Goal: Task Accomplishment & Management: Use online tool/utility

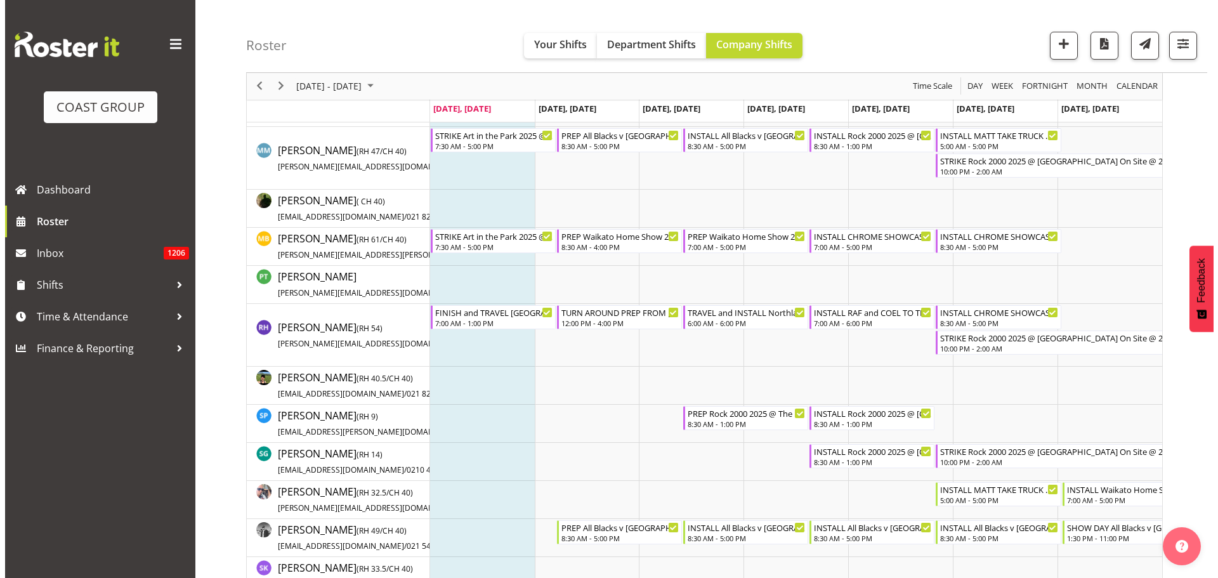
scroll to position [761, 0]
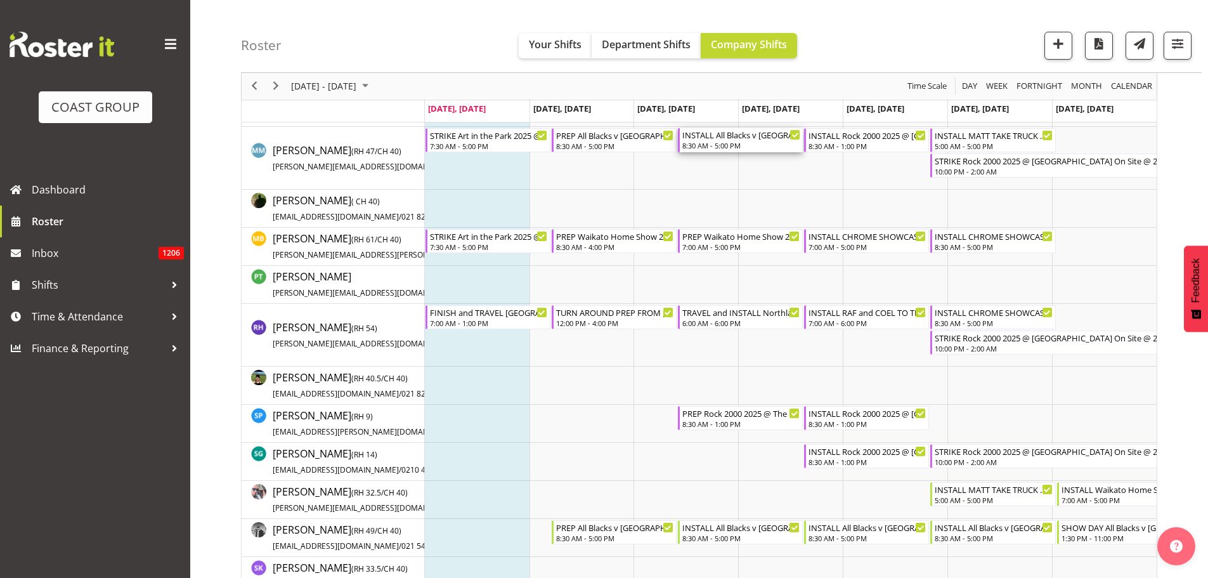
click at [757, 138] on div "INSTALL All Blacks v [GEOGRAPHIC_DATA] 2025 @ [GEOGRAPHIC_DATA] On Site @ TBC" at bounding box center [742, 134] width 118 height 13
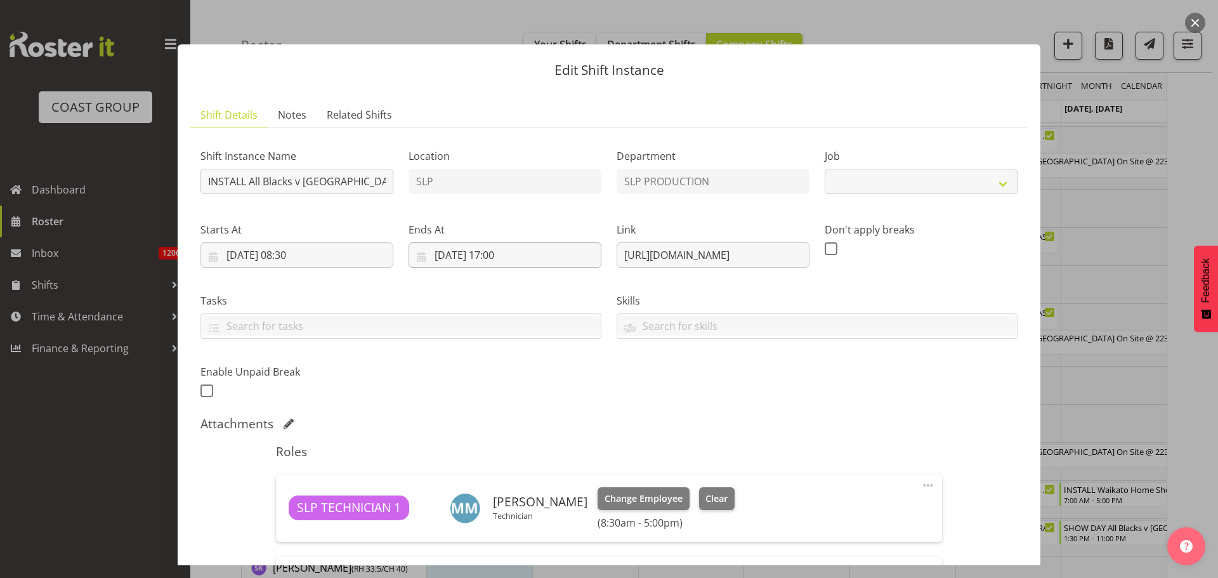
select select "10198"
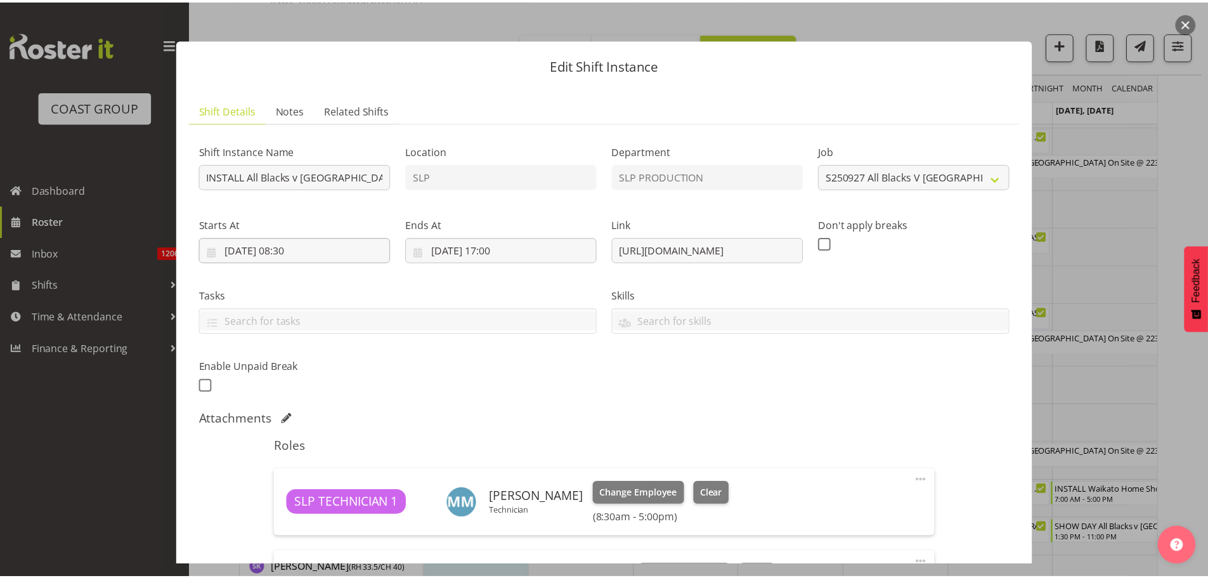
scroll to position [0, 0]
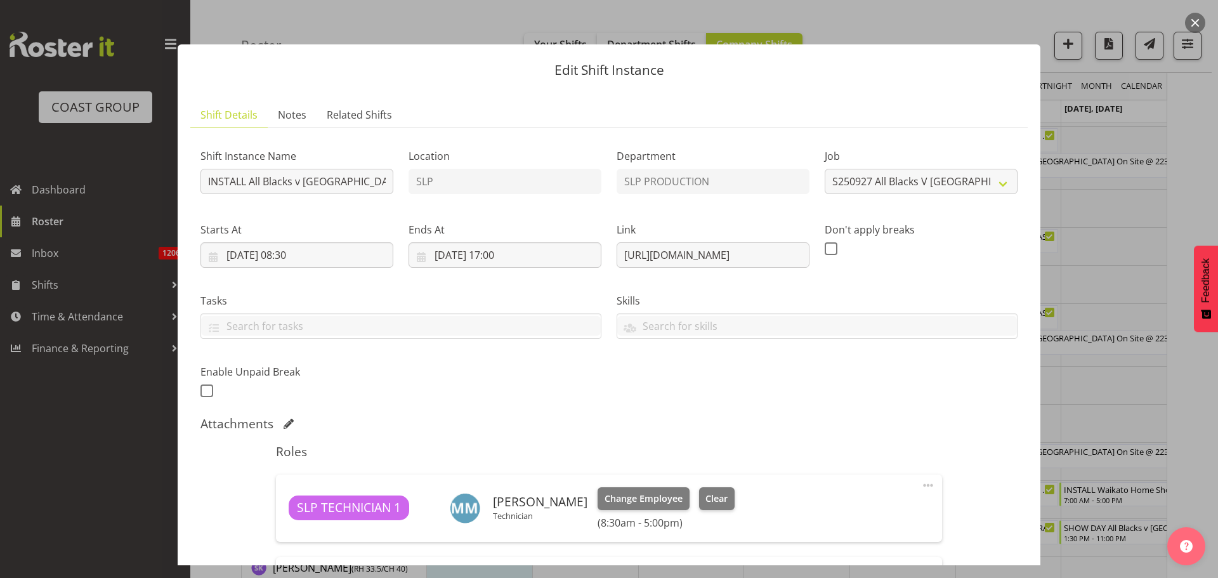
click at [1197, 20] on button "button" at bounding box center [1195, 23] width 20 height 20
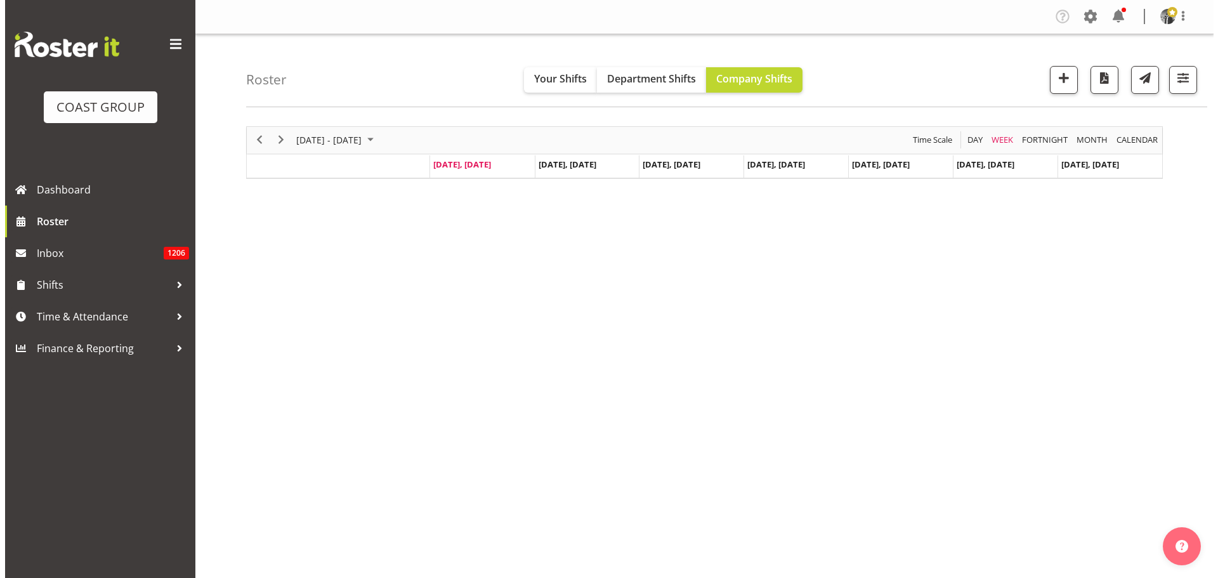
scroll to position [46, 0]
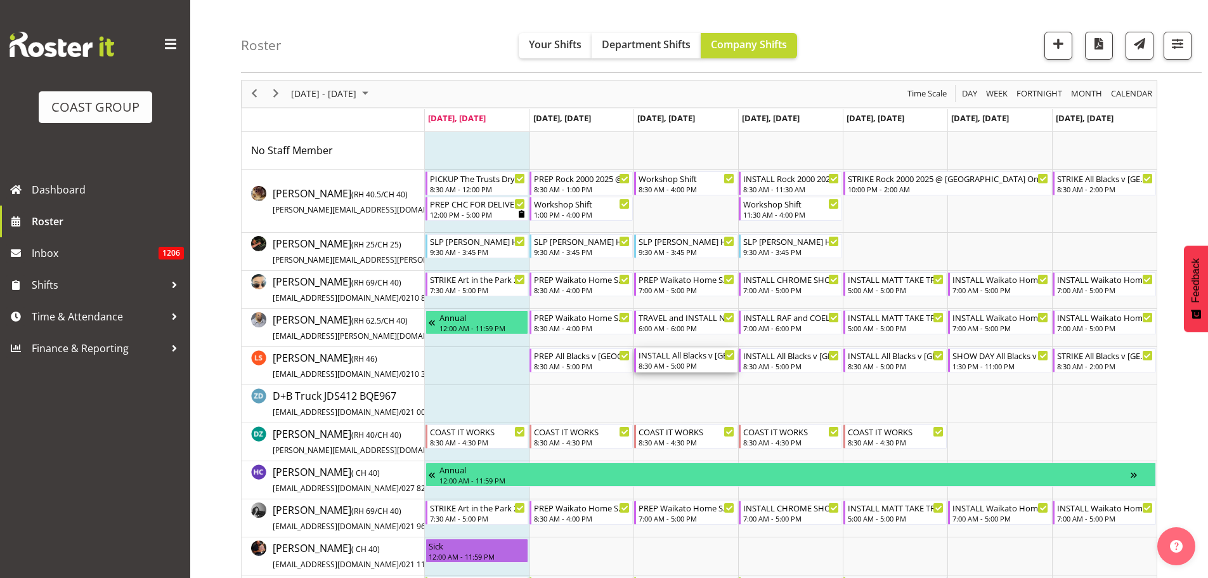
click at [667, 365] on div "8:30 AM - 5:00 PM" at bounding box center [687, 365] width 96 height 10
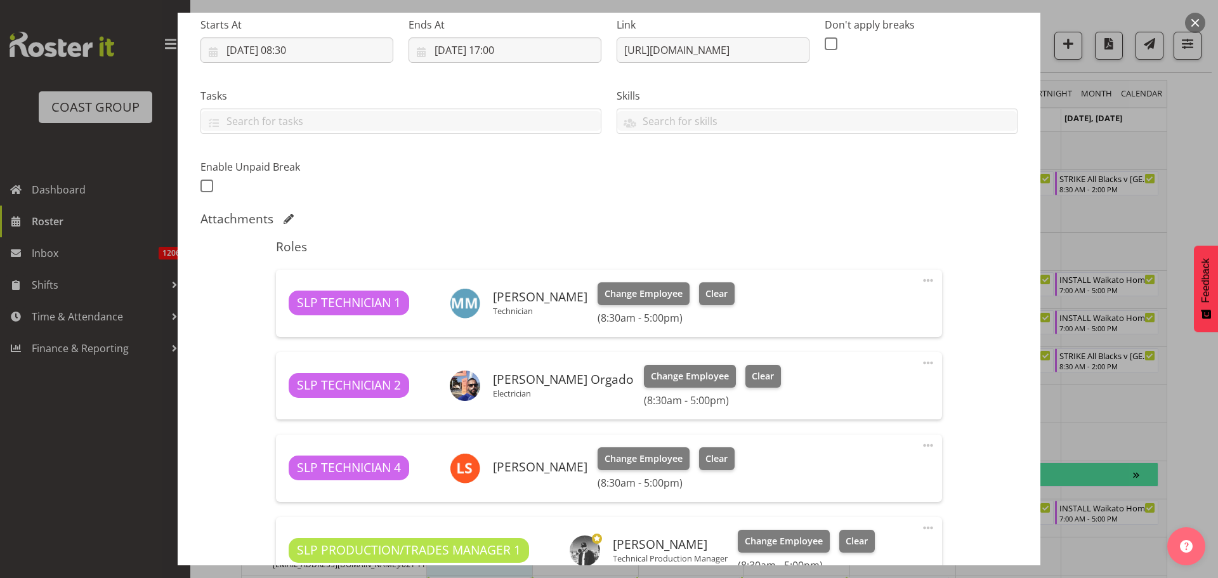
scroll to position [254, 0]
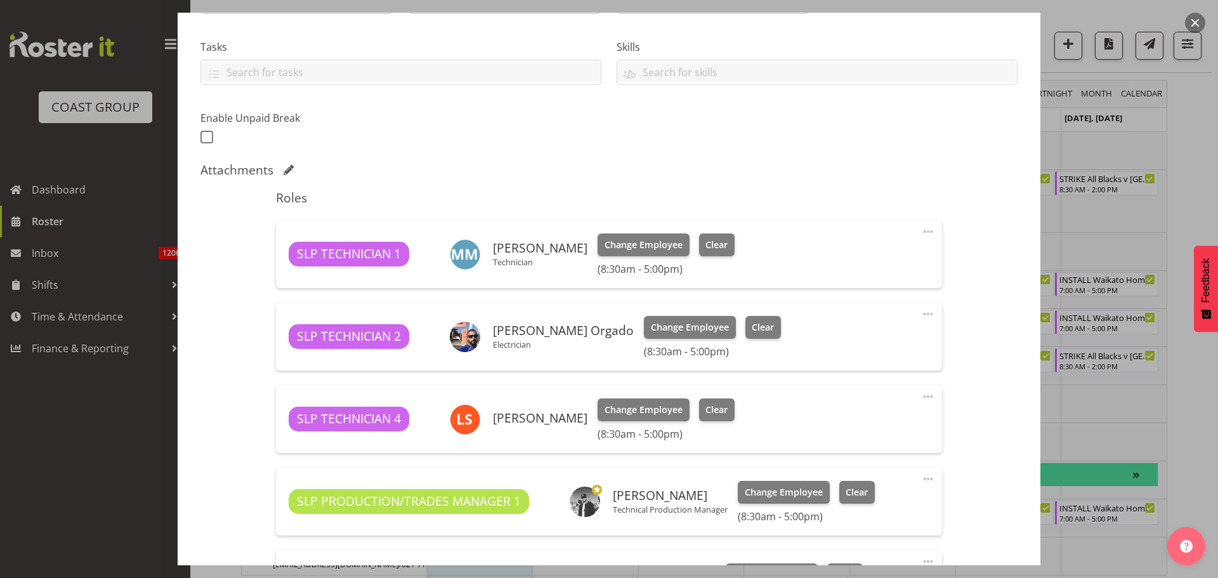
select select "10198"
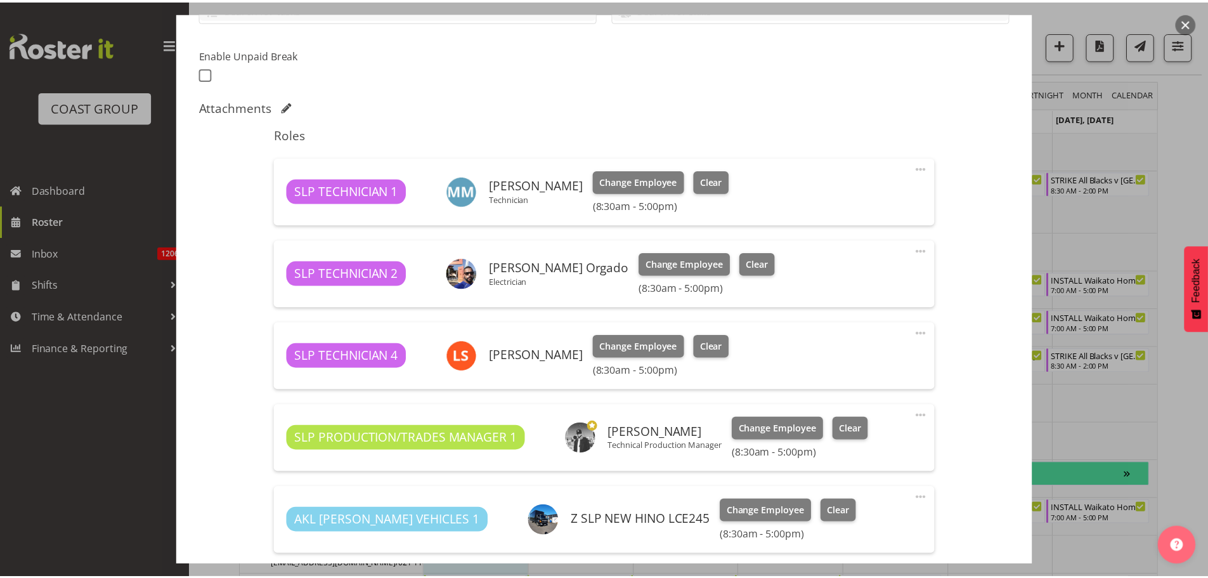
scroll to position [0, 0]
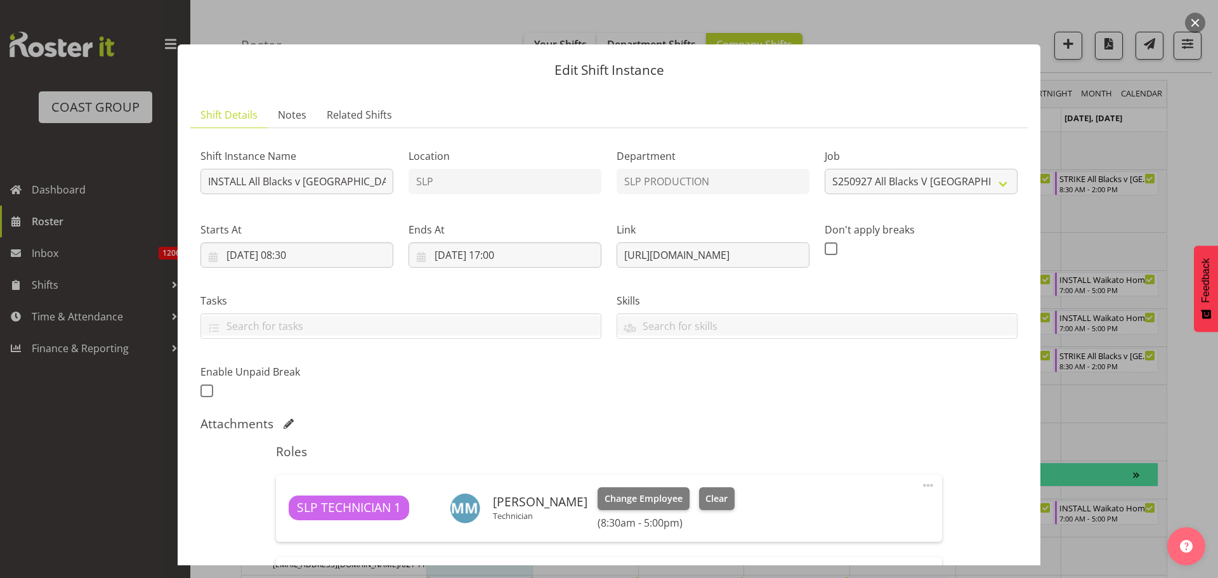
click at [1197, 18] on button "button" at bounding box center [1195, 23] width 20 height 20
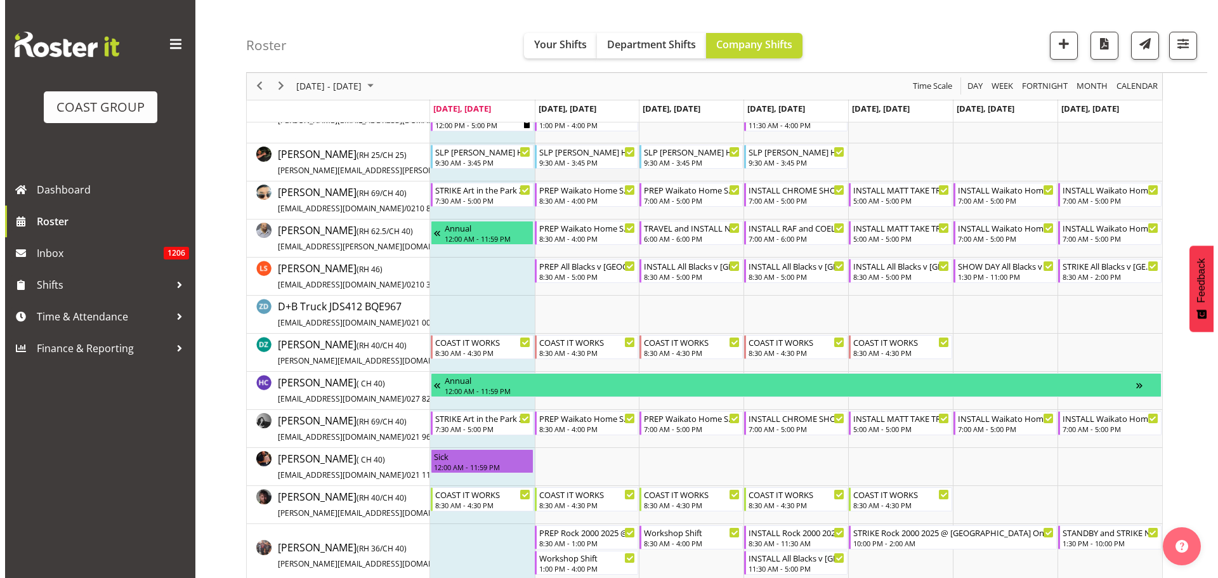
scroll to position [190, 0]
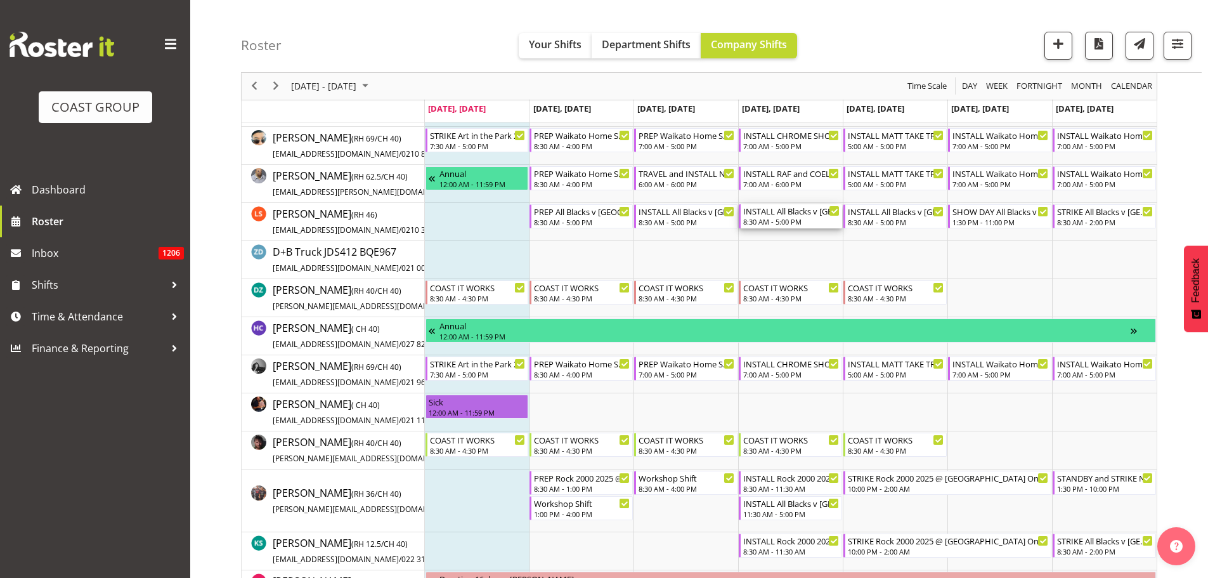
click at [781, 218] on div "8:30 AM - 5:00 PM" at bounding box center [791, 221] width 96 height 10
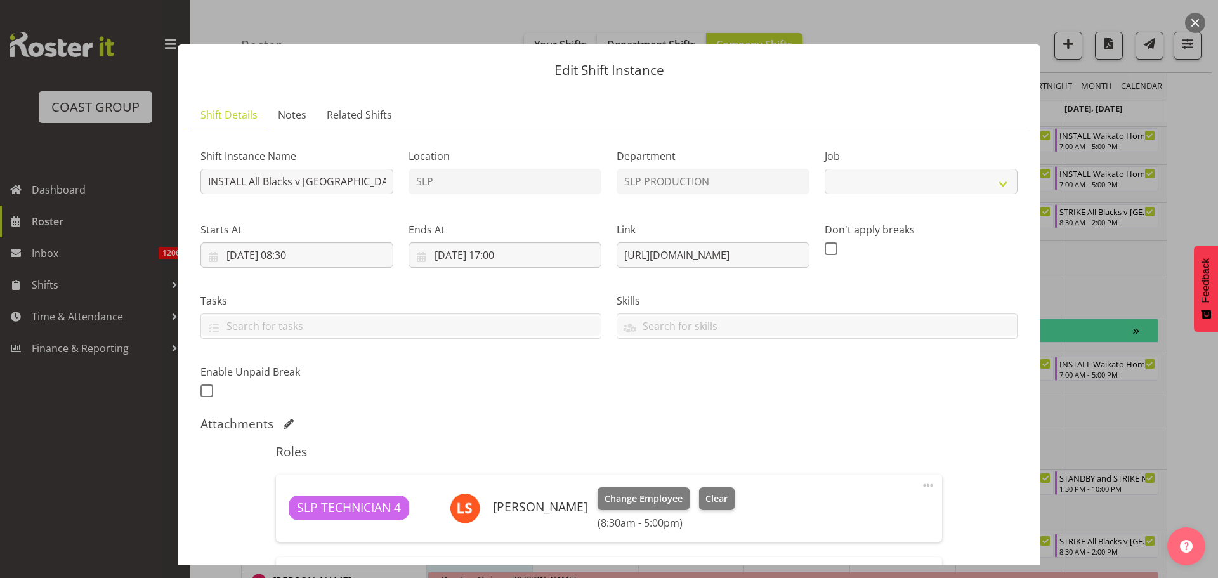
select select "10198"
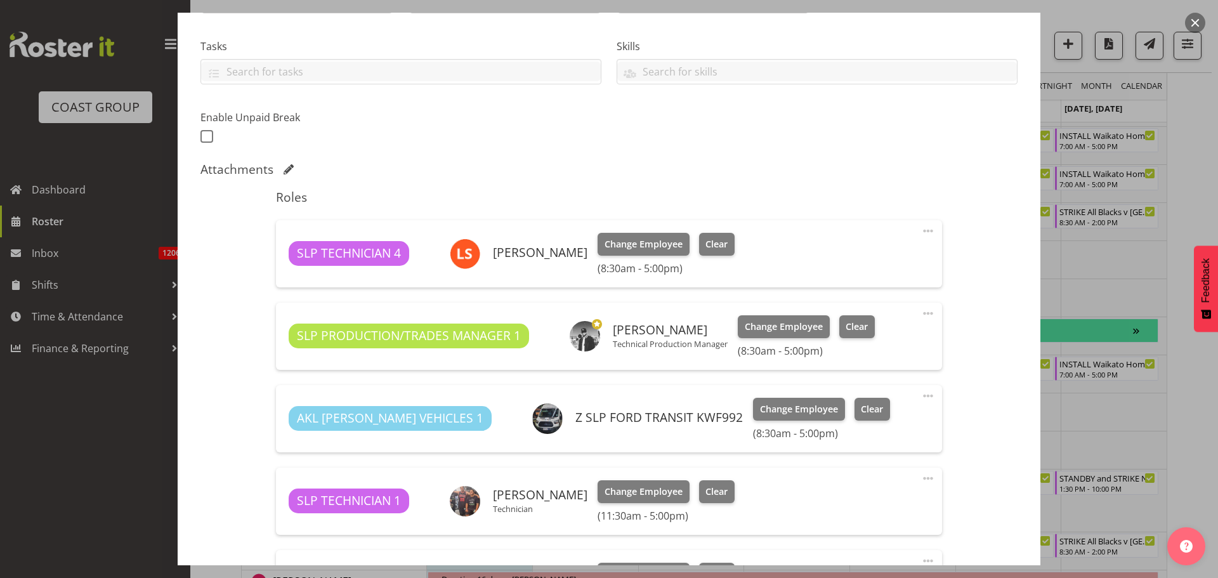
scroll to position [254, 0]
click at [1192, 18] on button "button" at bounding box center [1195, 23] width 20 height 20
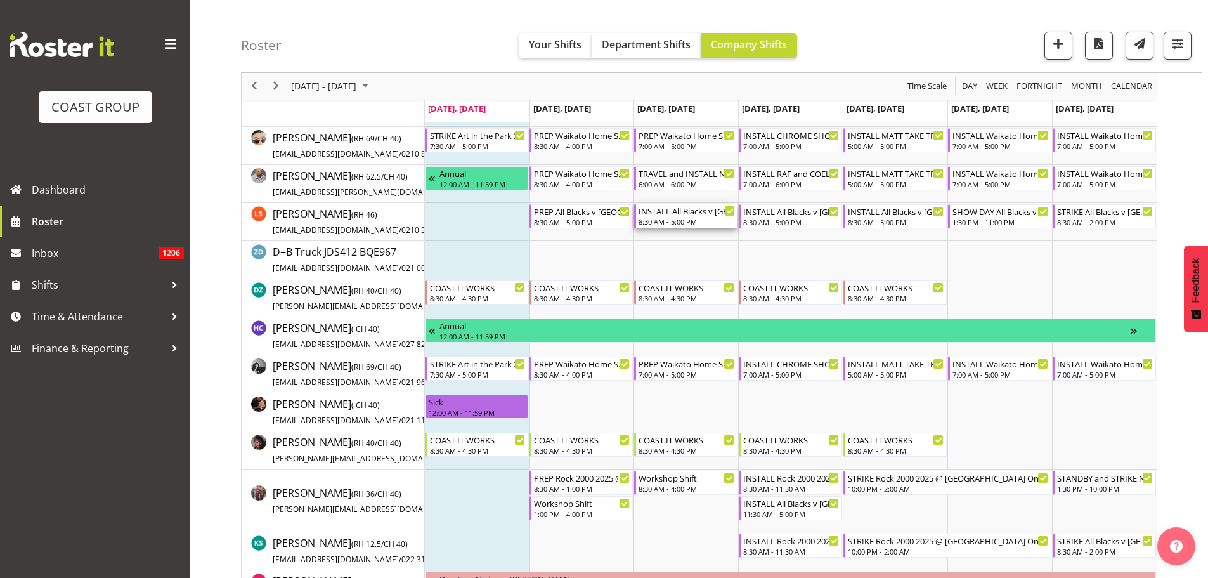
click at [694, 216] on div "INSTALL All Blacks v [GEOGRAPHIC_DATA] 2025 @ [GEOGRAPHIC_DATA] On Site @ TBC" at bounding box center [687, 210] width 96 height 13
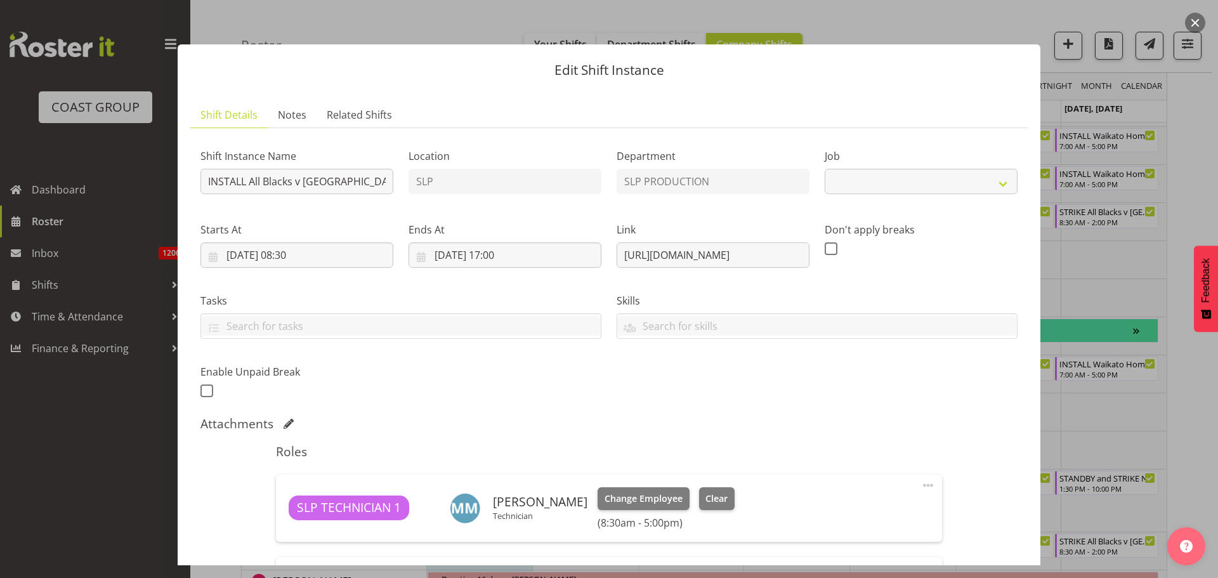
select select "10198"
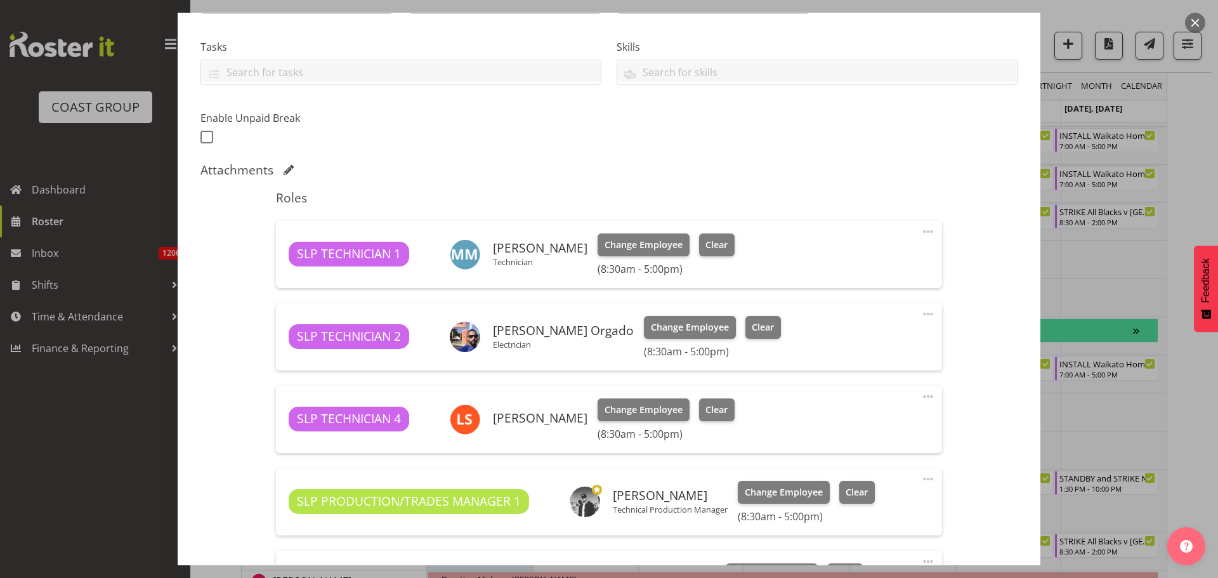
scroll to position [0, 0]
